Goal: Information Seeking & Learning: Learn about a topic

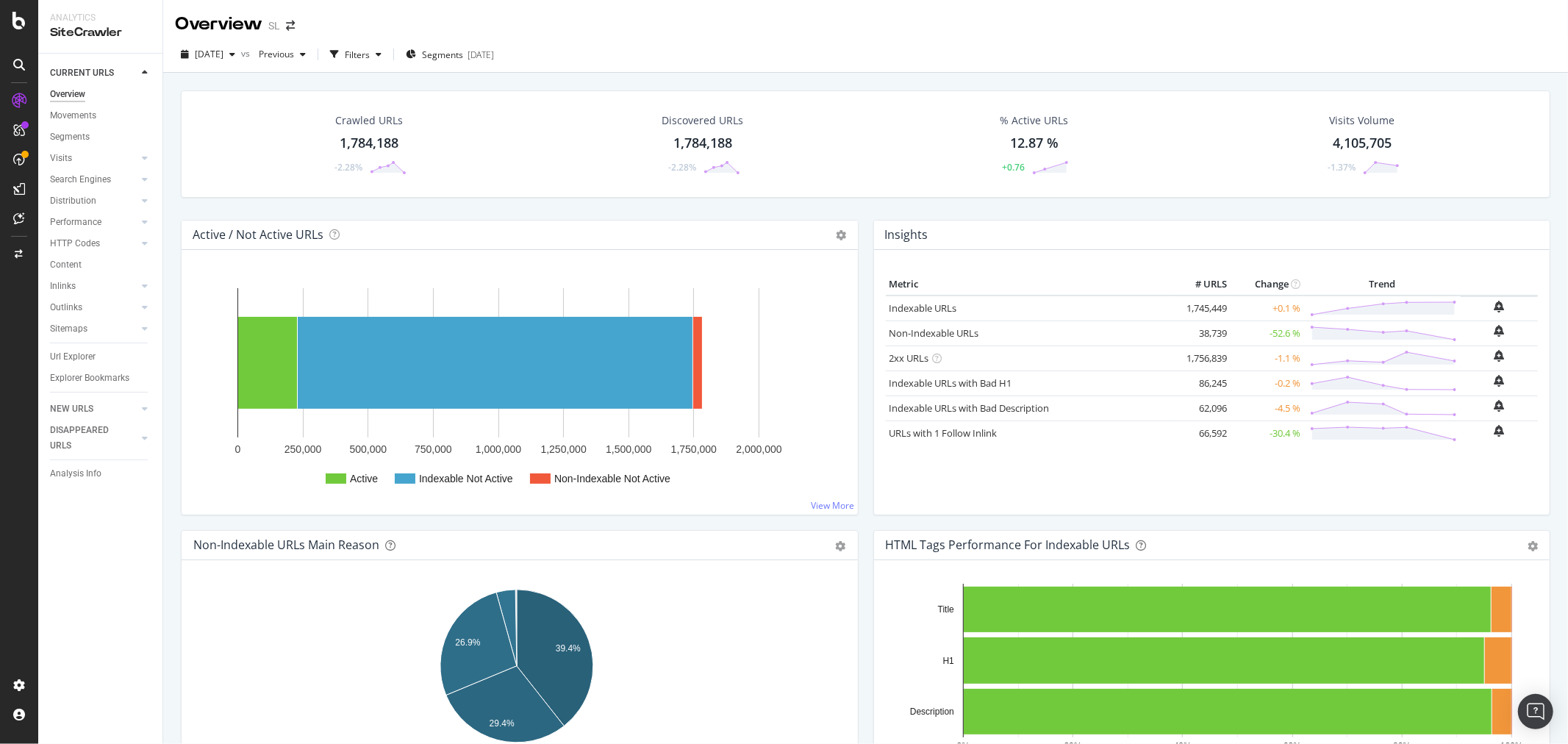
click at [295, 28] on span at bounding box center [290, 26] width 21 height 10
click at [290, 28] on icon "arrow-right-arrow-left" at bounding box center [290, 26] width 9 height 10
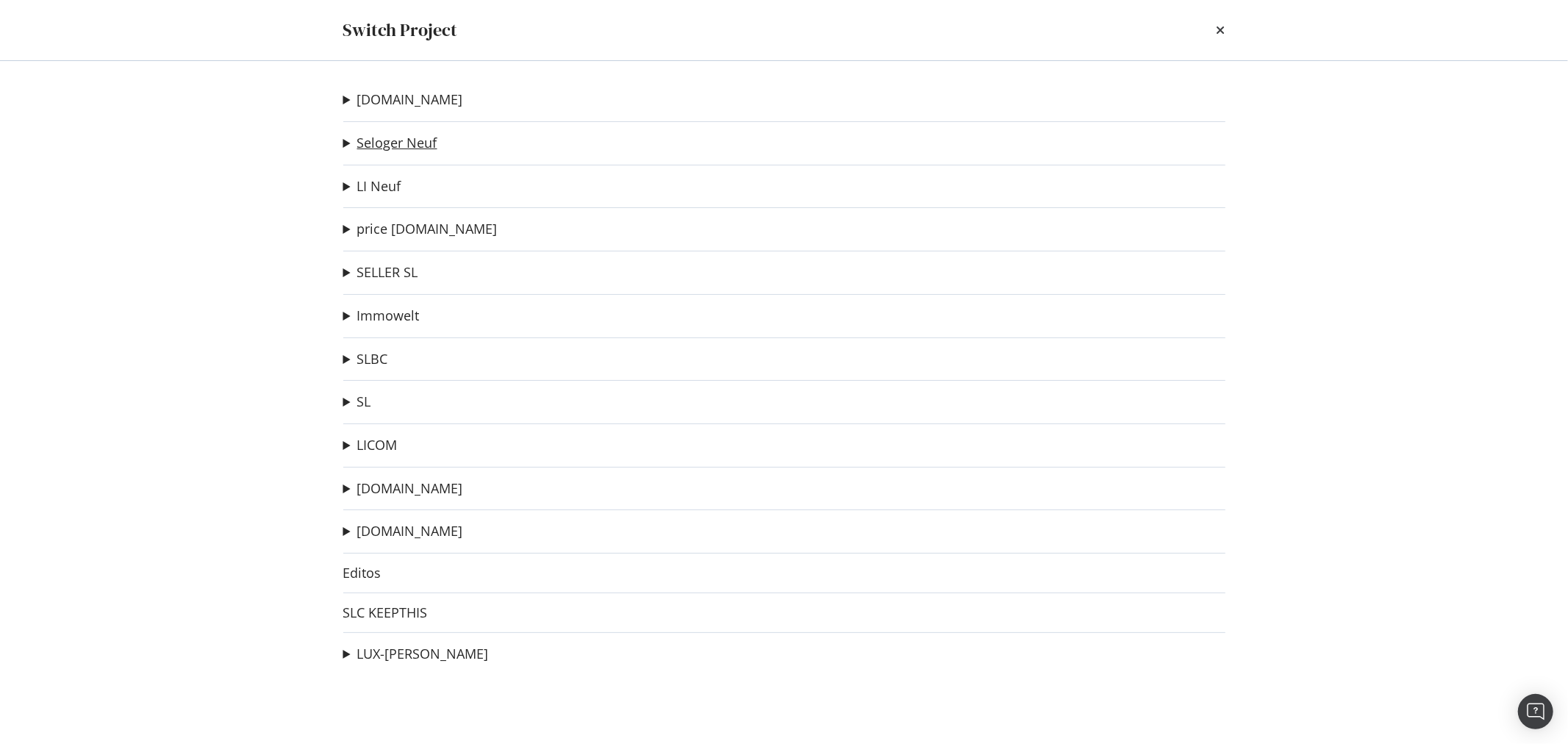
click at [415, 147] on link "Seloger Neuf" at bounding box center [397, 142] width 80 height 16
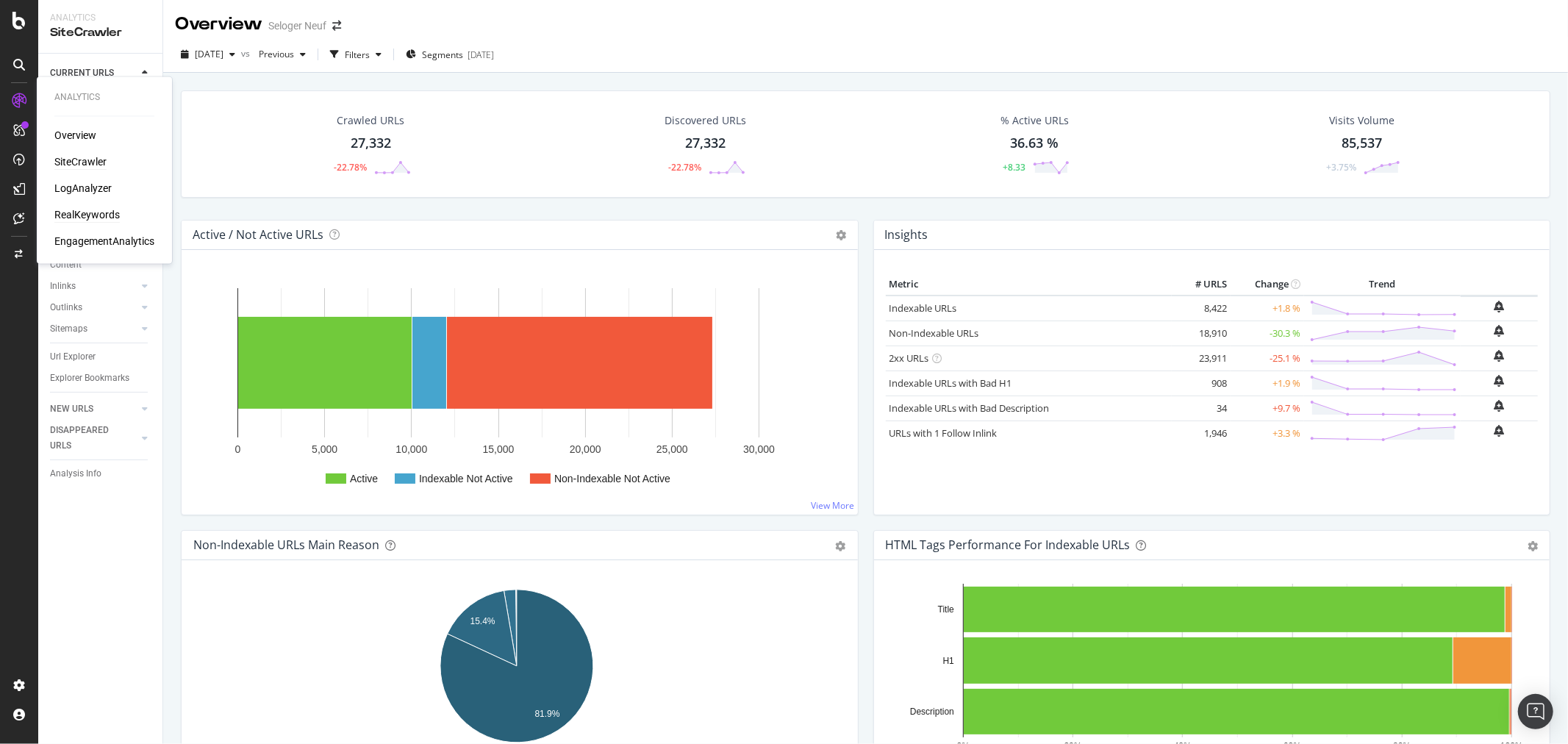
click at [79, 218] on div "RealKeywords" at bounding box center [87, 215] width 65 height 15
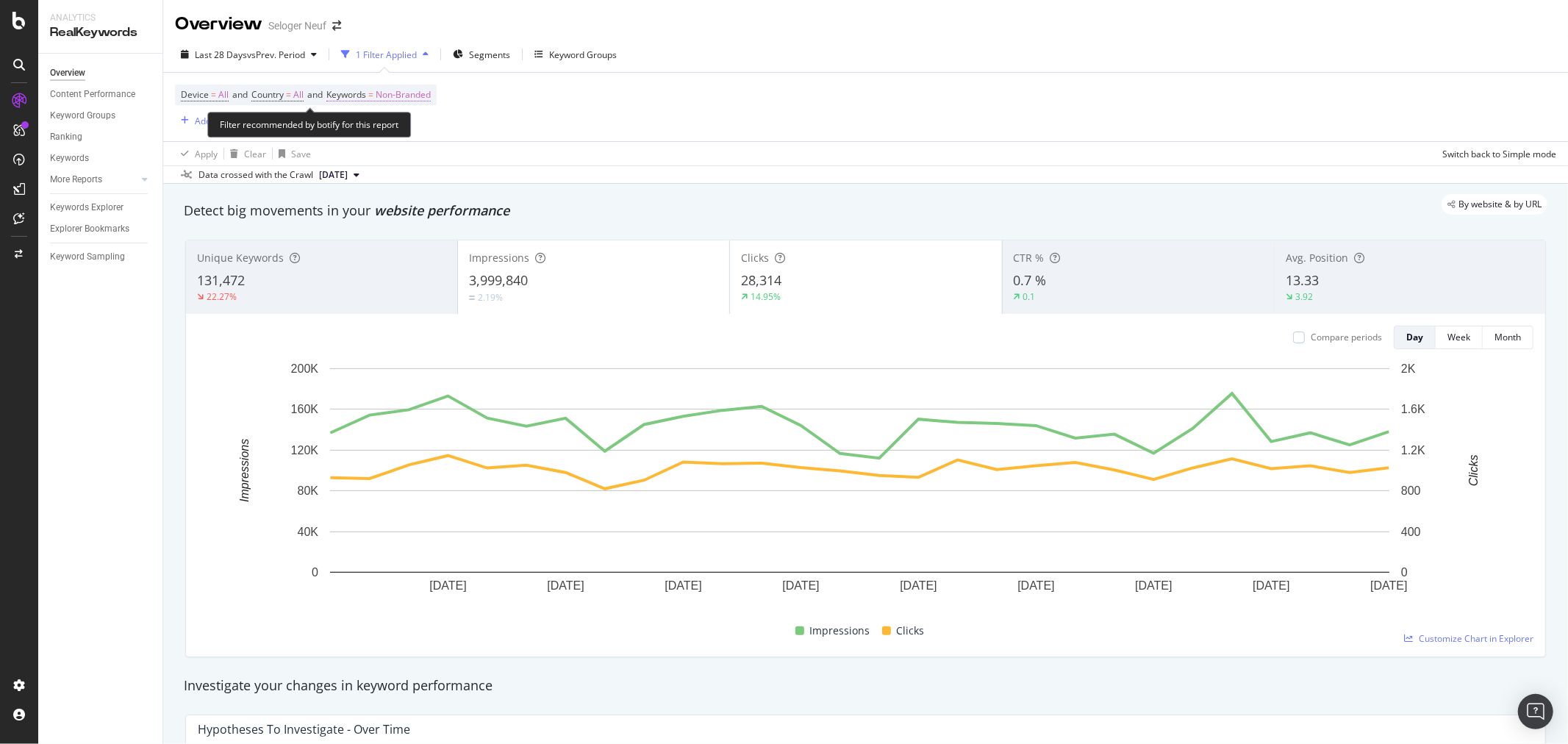
click at [388, 94] on span "Non-Branded" at bounding box center [403, 94] width 55 height 21
click at [397, 130] on span "Non-Branded" at bounding box center [379, 129] width 61 height 12
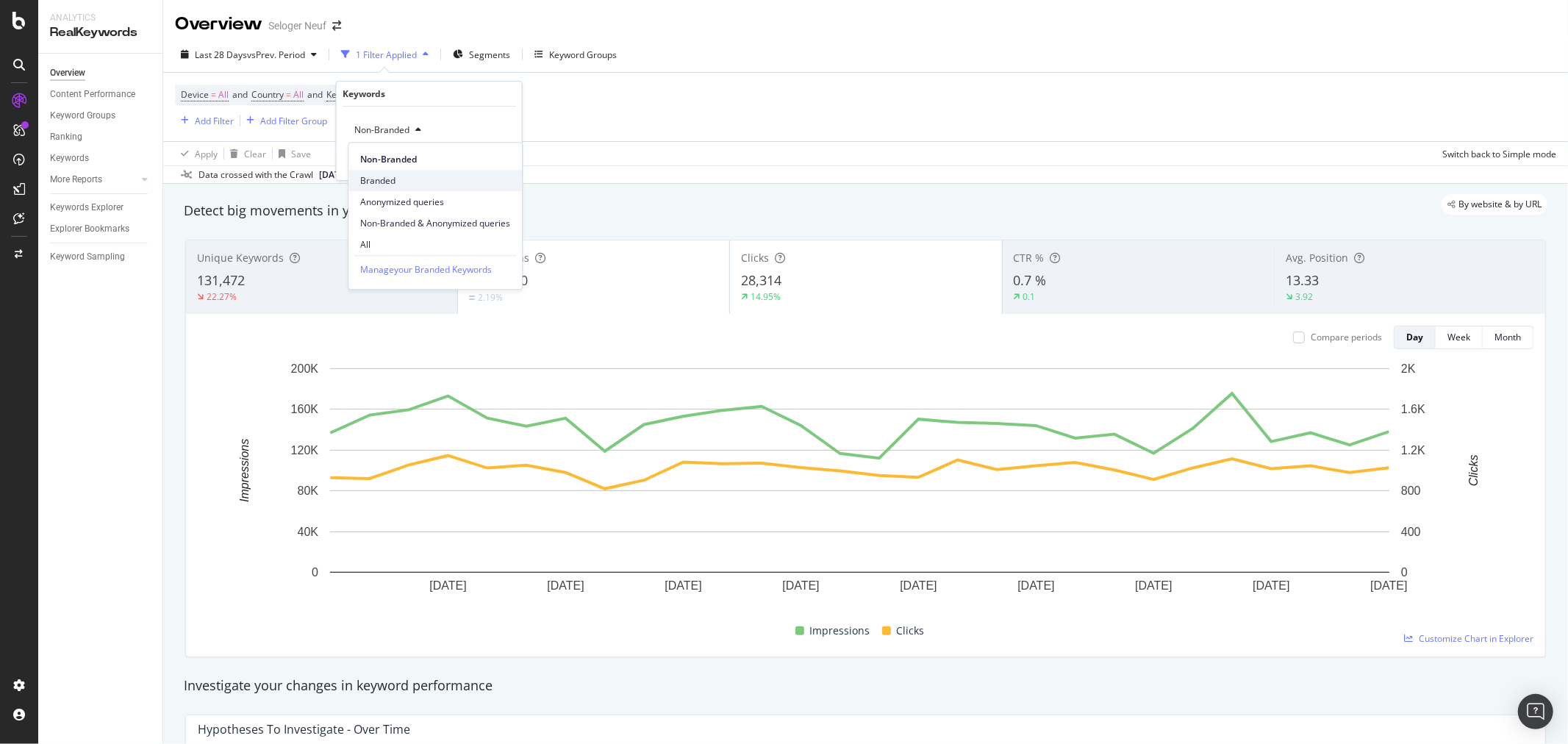
click at [413, 181] on span "Branded" at bounding box center [434, 181] width 150 height 13
click at [413, 181] on div "Data crossed with the Crawl 2025 Sep. 21st" at bounding box center [866, 174] width 1405 height 17
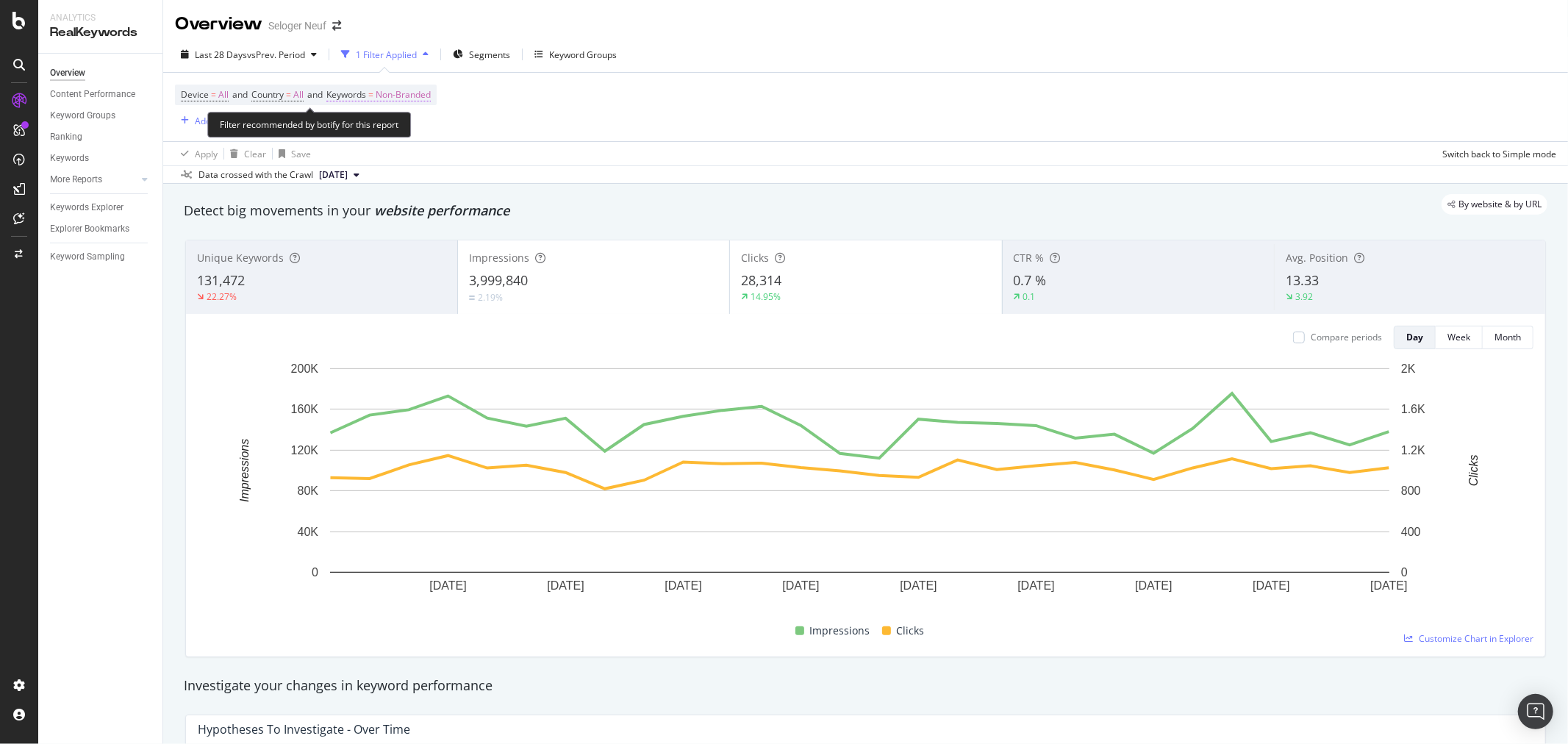
click at [387, 99] on span "Non-Branded" at bounding box center [403, 94] width 55 height 21
click at [400, 133] on span "Non-Branded" at bounding box center [379, 129] width 61 height 12
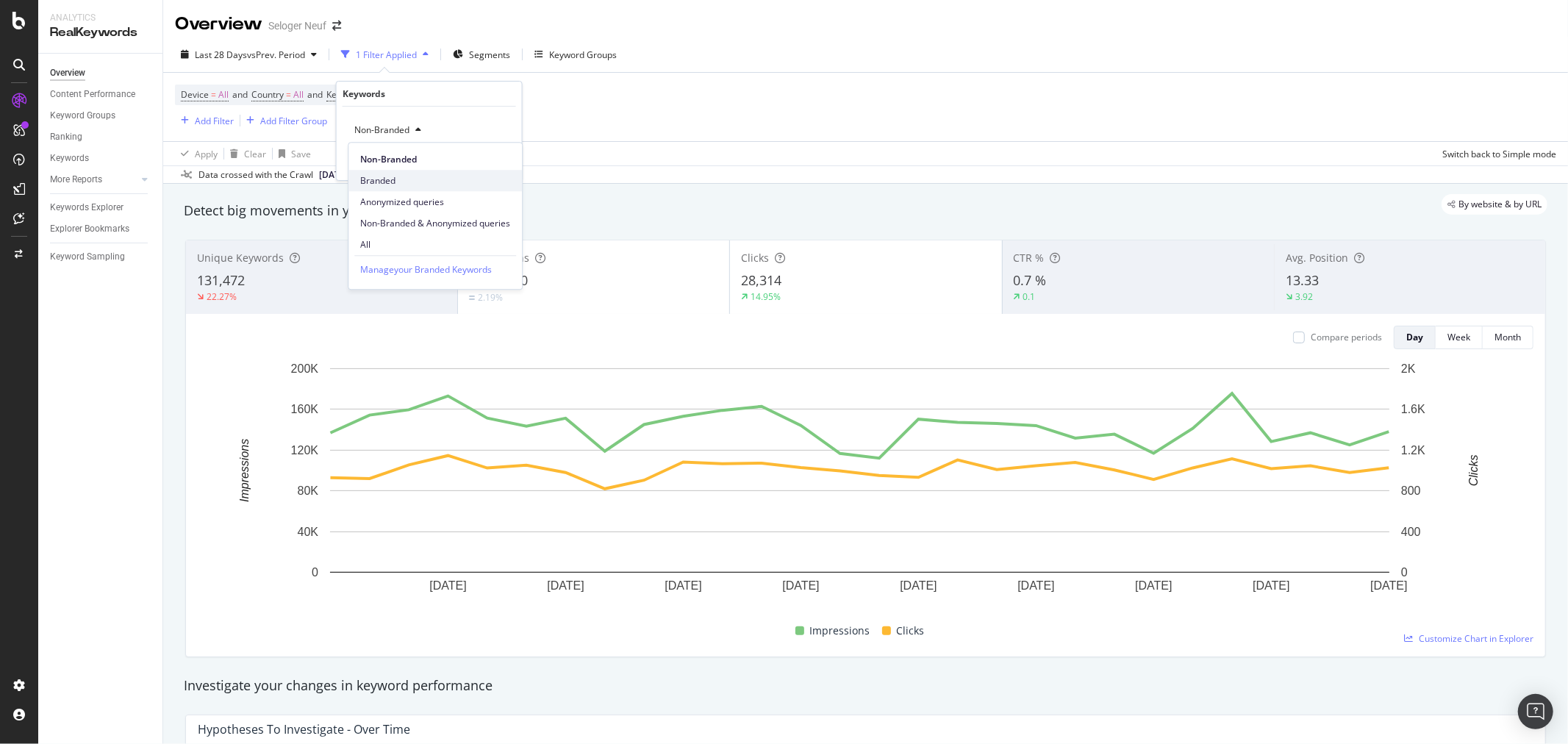
click at [380, 175] on span "Branded" at bounding box center [434, 181] width 150 height 13
click at [500, 158] on div "Apply" at bounding box center [499, 161] width 23 height 12
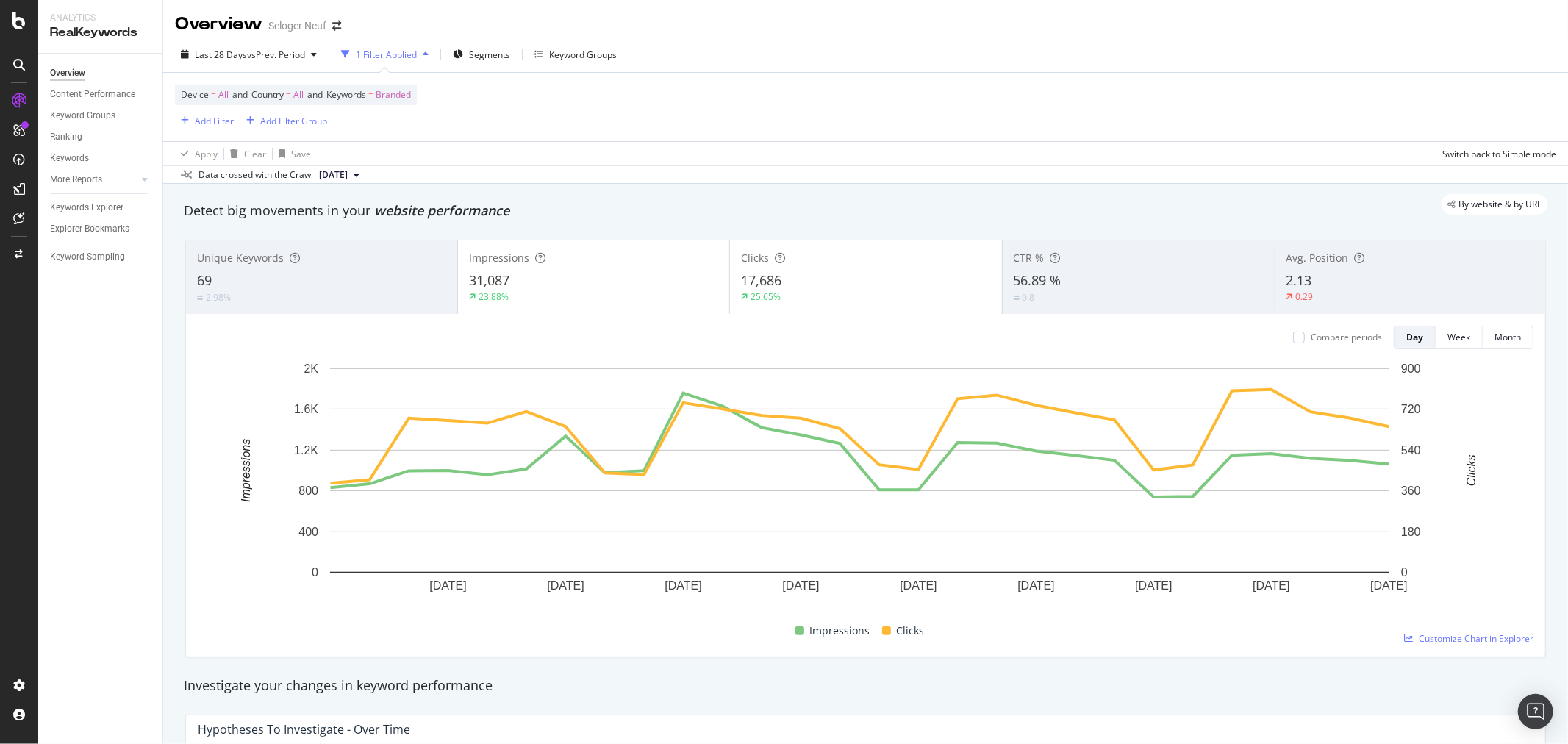
click at [1139, 286] on div "56.89 %" at bounding box center [1138, 281] width 249 height 19
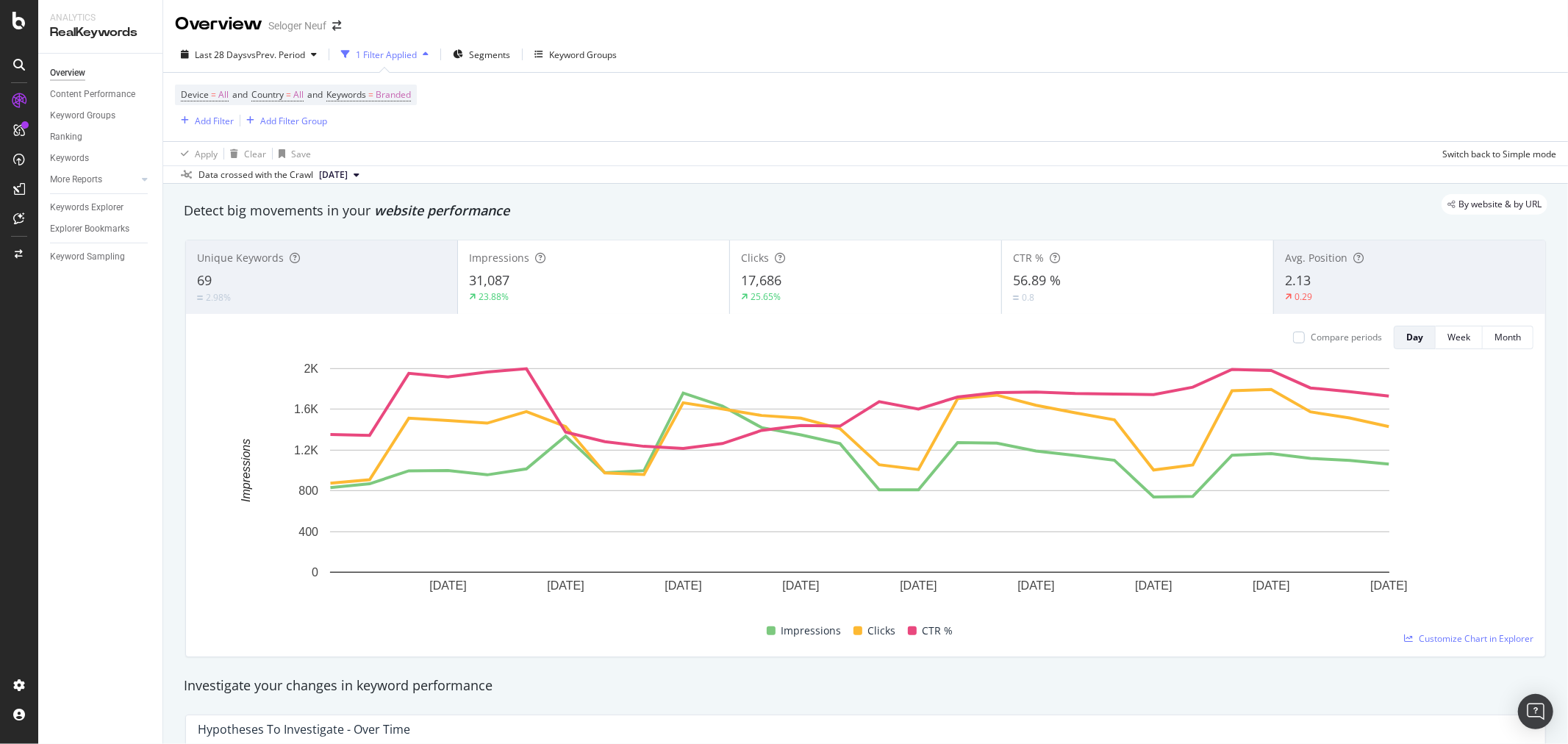
click at [867, 276] on div "17,686" at bounding box center [866, 281] width 249 height 19
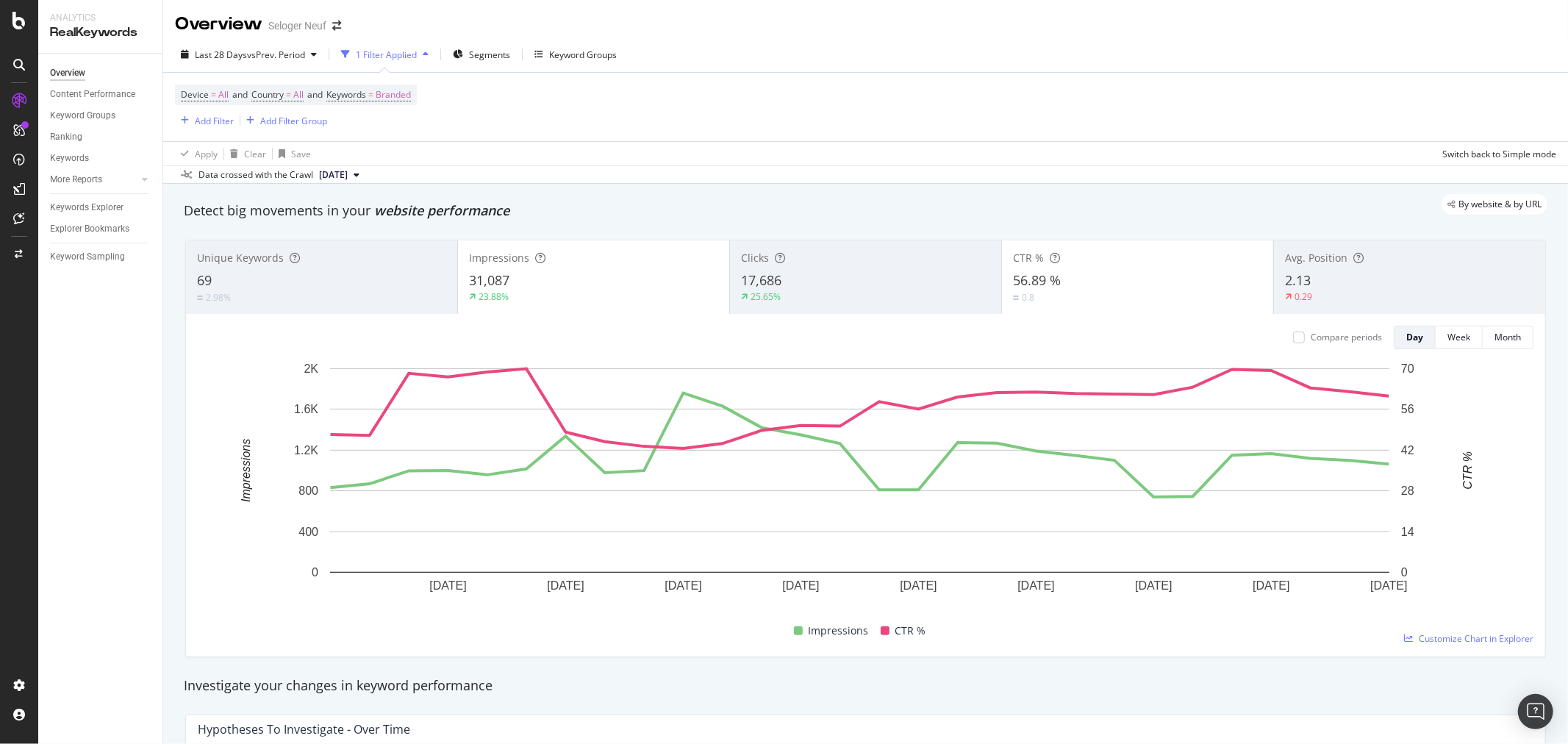
click at [666, 277] on div "31,087" at bounding box center [593, 281] width 249 height 19
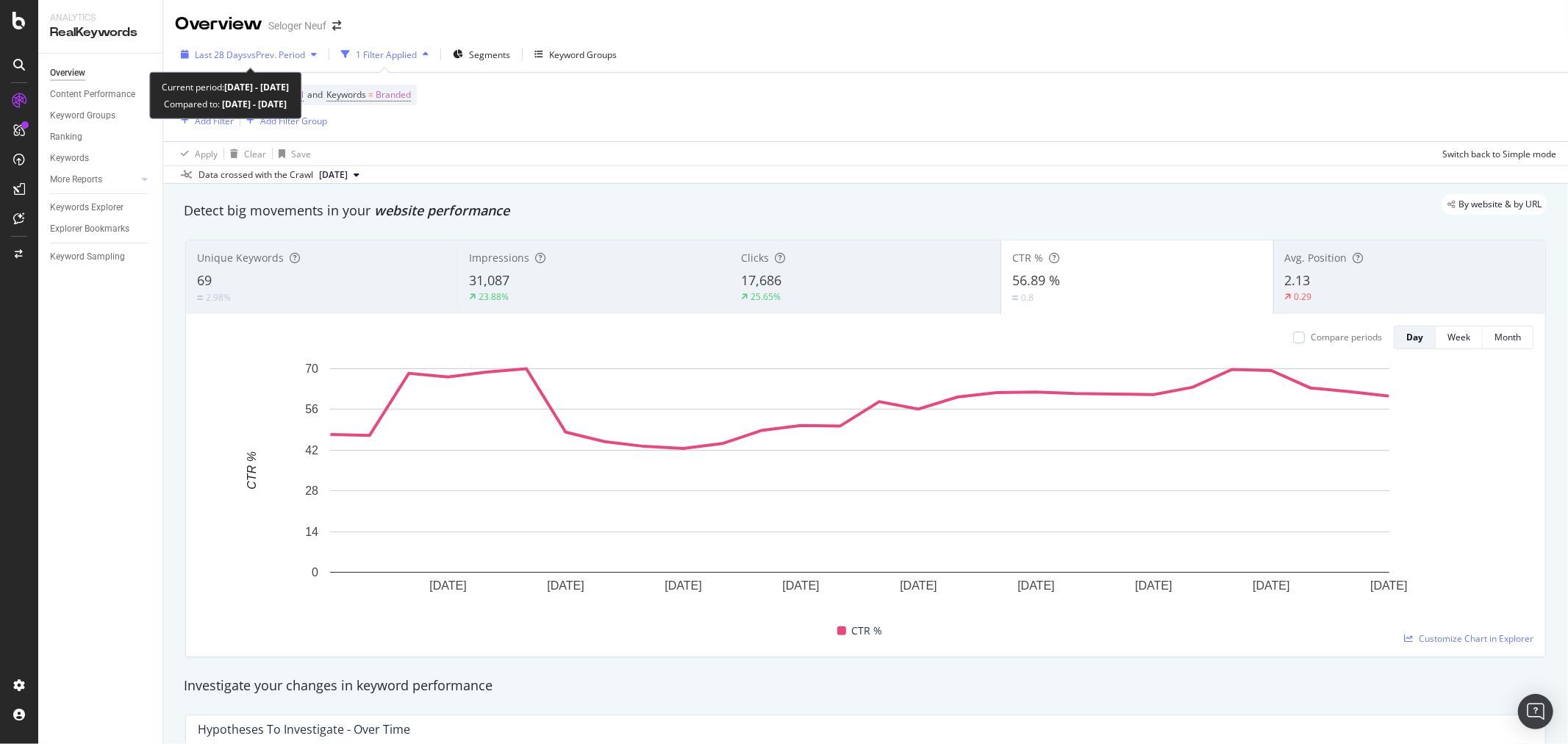
click at [248, 54] on span "vs Prev. Period" at bounding box center [276, 55] width 58 height 12
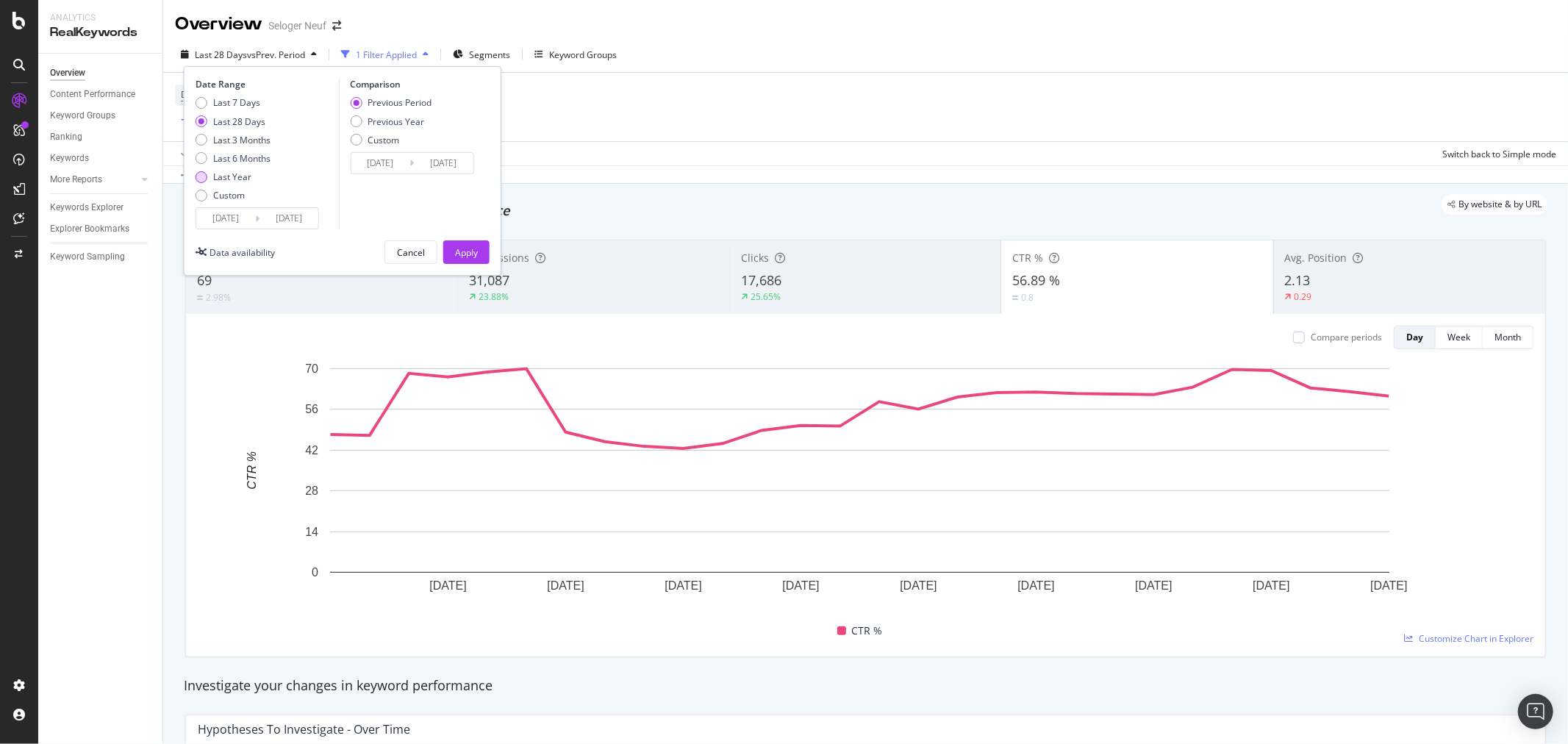
click at [227, 179] on div "Last Year" at bounding box center [233, 176] width 38 height 12
type input "2024/09/27"
type input "2023/09/28"
type input "2024/09/26"
click at [467, 252] on div "Apply" at bounding box center [467, 252] width 23 height 12
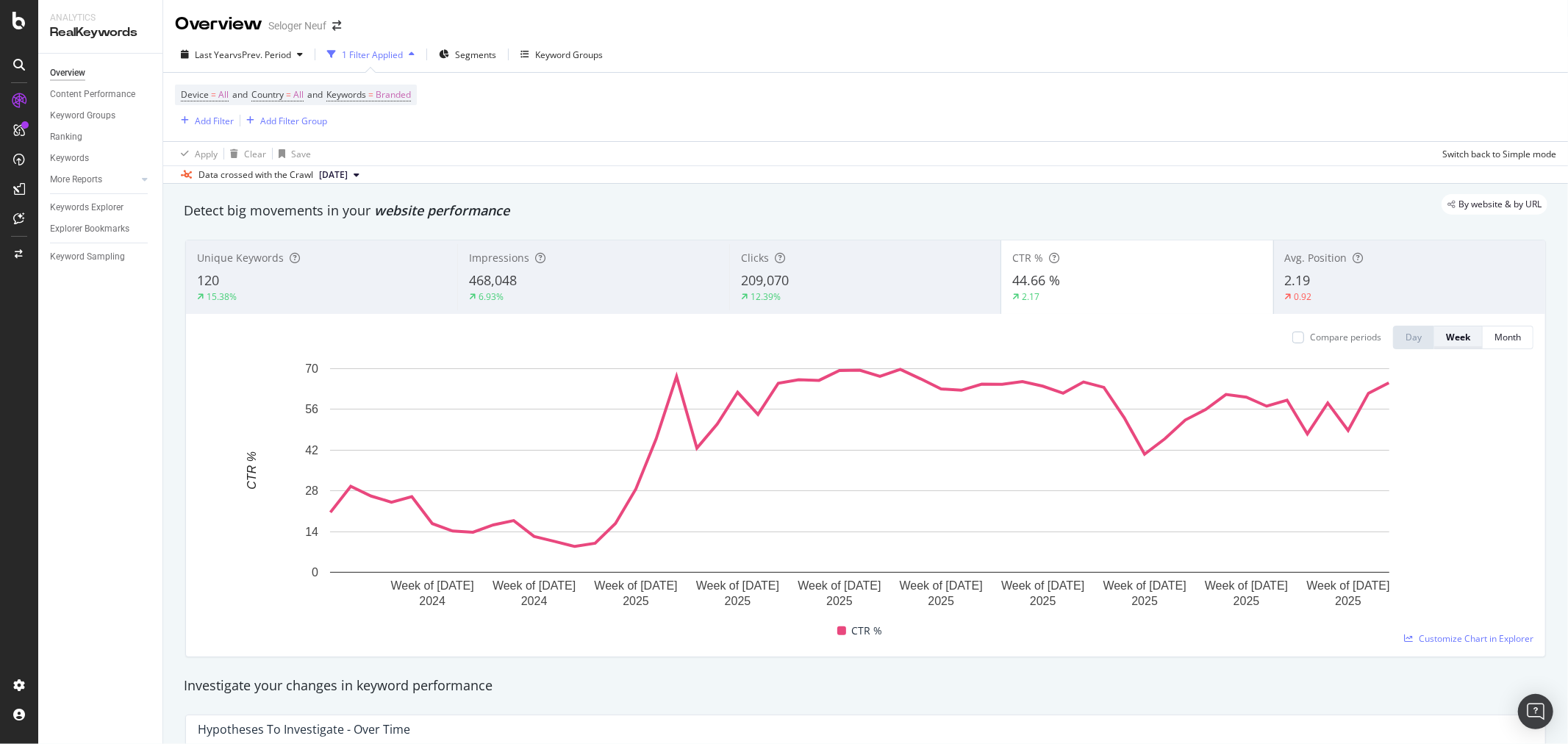
click at [1449, 343] on div "Week" at bounding box center [1458, 337] width 24 height 12
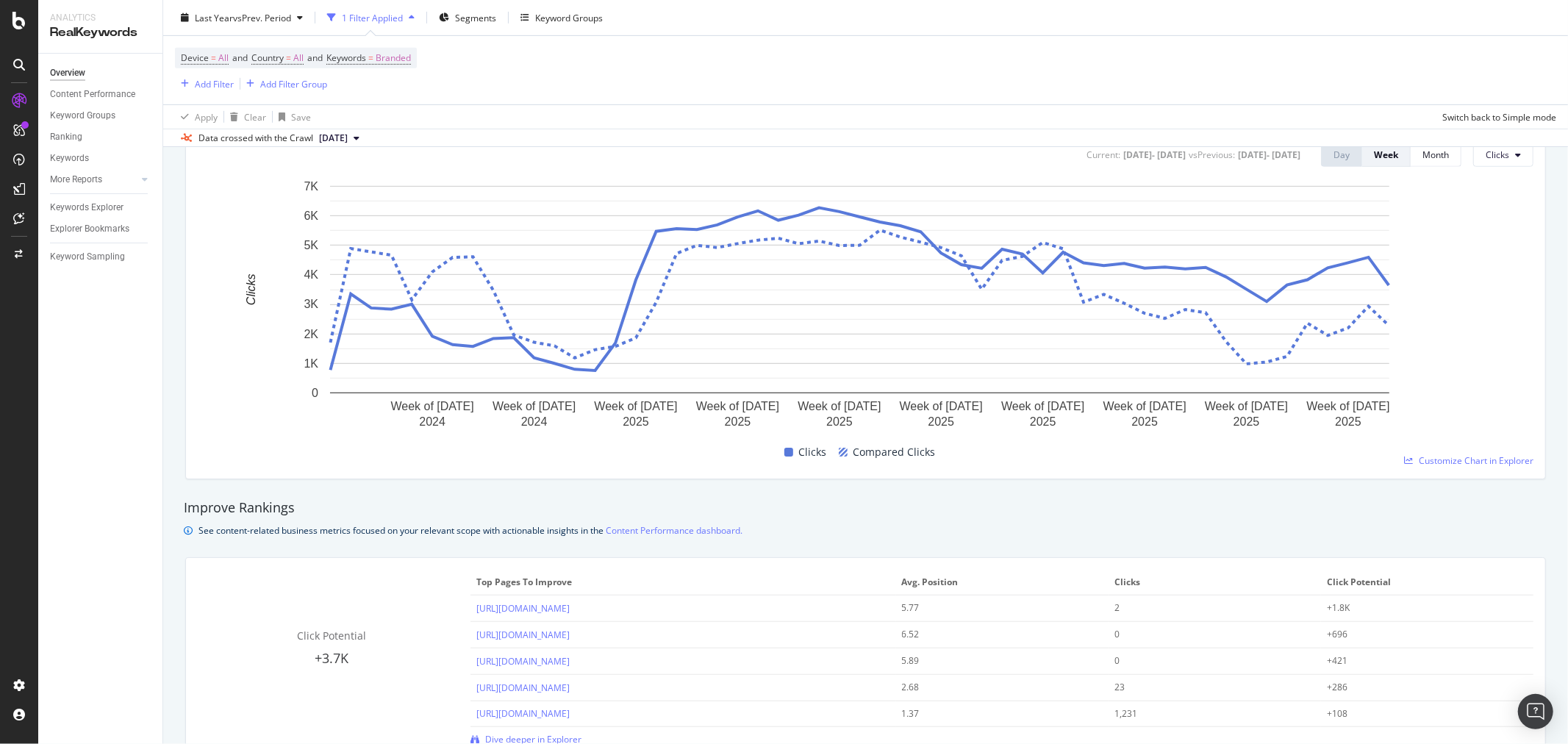
scroll to position [163, 0]
